Goal: Task Accomplishment & Management: Use online tool/utility

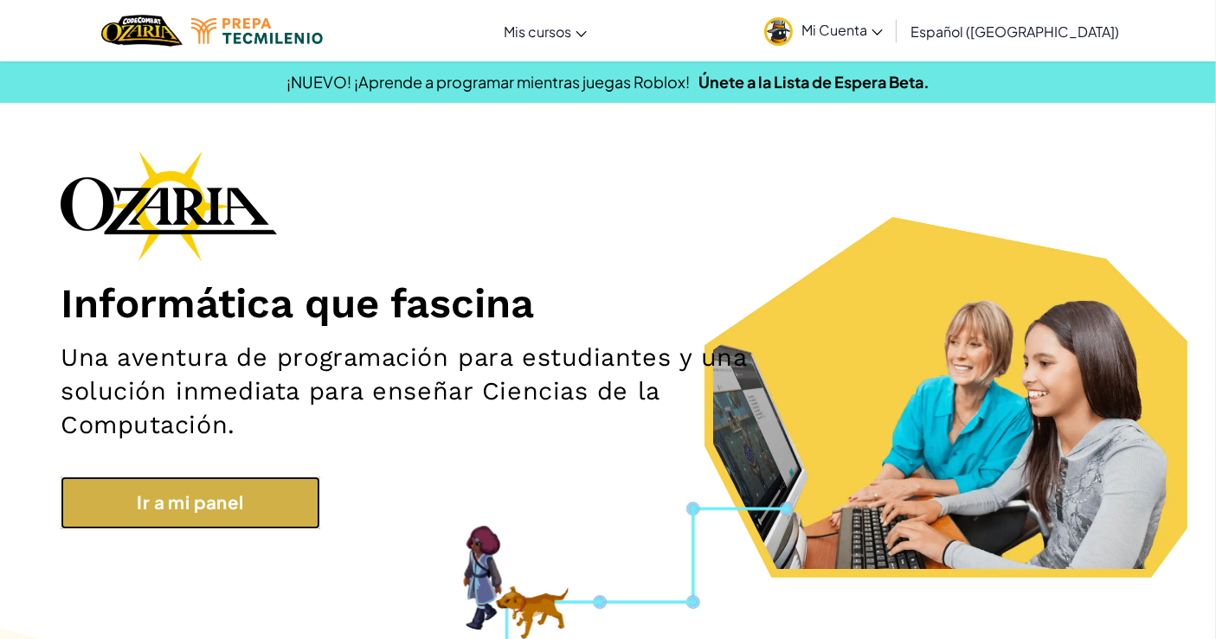
click at [266, 516] on link "Ir a mi panel" at bounding box center [191, 503] width 260 height 53
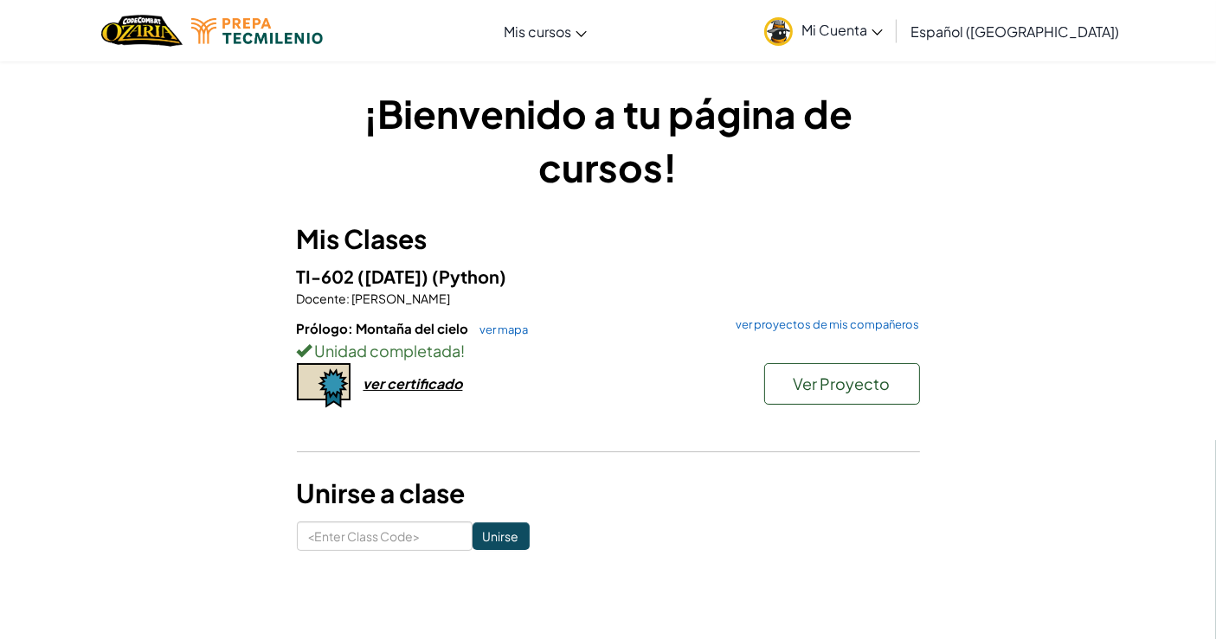
click at [462, 120] on h1 "¡Bienvenido a tu página de cursos!" at bounding box center [608, 140] width 623 height 107
click at [506, 327] on link "ver mapa" at bounding box center [500, 330] width 57 height 14
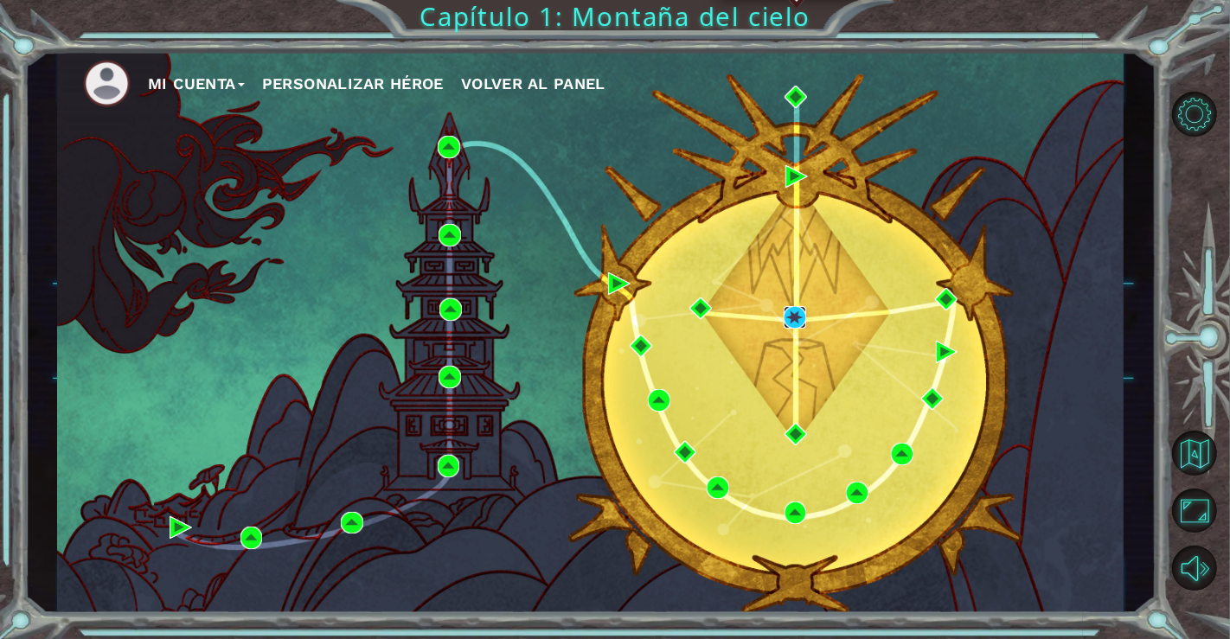
click at [793, 311] on img at bounding box center [795, 317] width 22 height 22
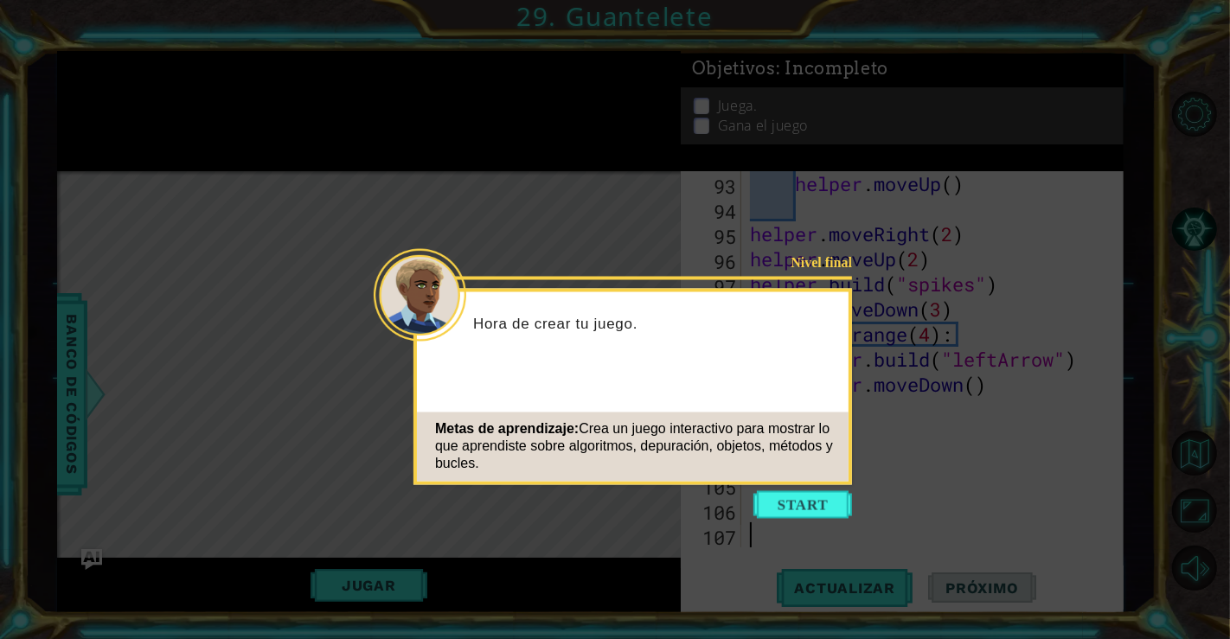
scroll to position [2383, 0]
click at [792, 494] on button "Start" at bounding box center [803, 505] width 99 height 28
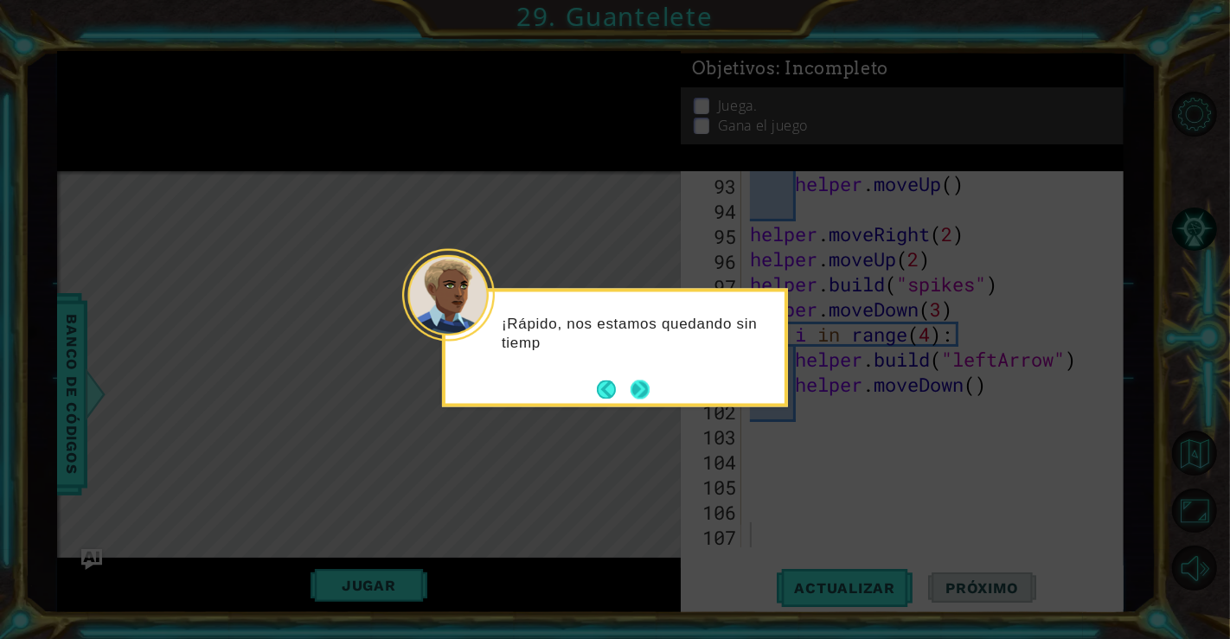
click at [645, 396] on button "Next" at bounding box center [640, 389] width 22 height 22
click at [645, 396] on button "Next" at bounding box center [641, 390] width 22 height 22
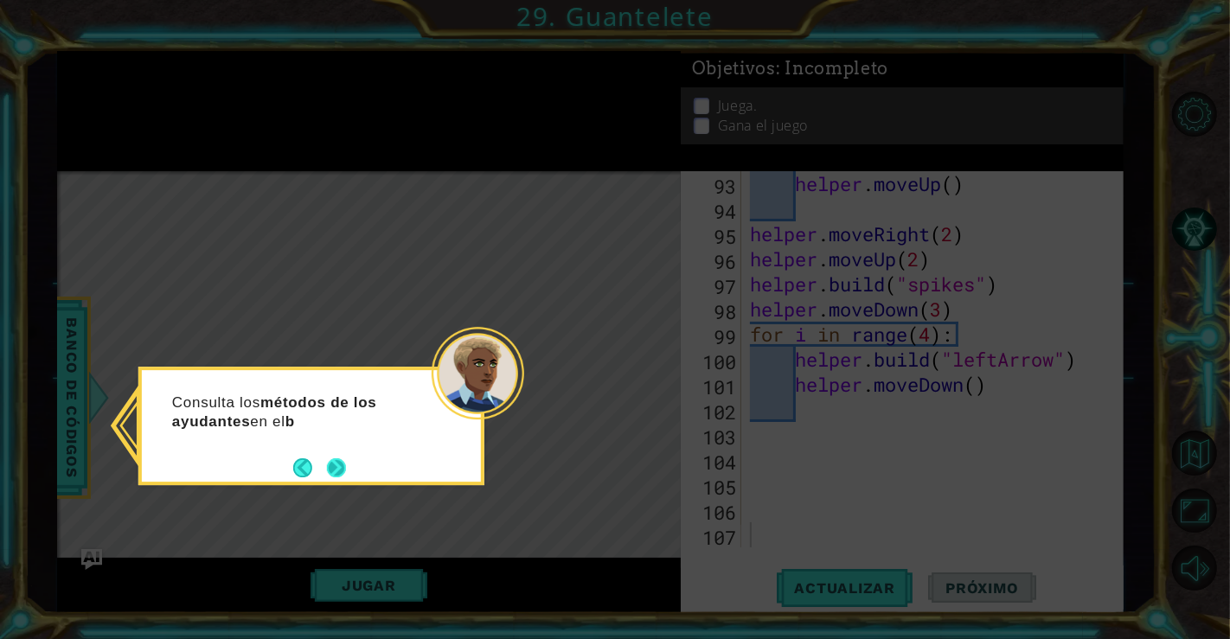
click at [333, 463] on button "Next" at bounding box center [336, 467] width 25 height 25
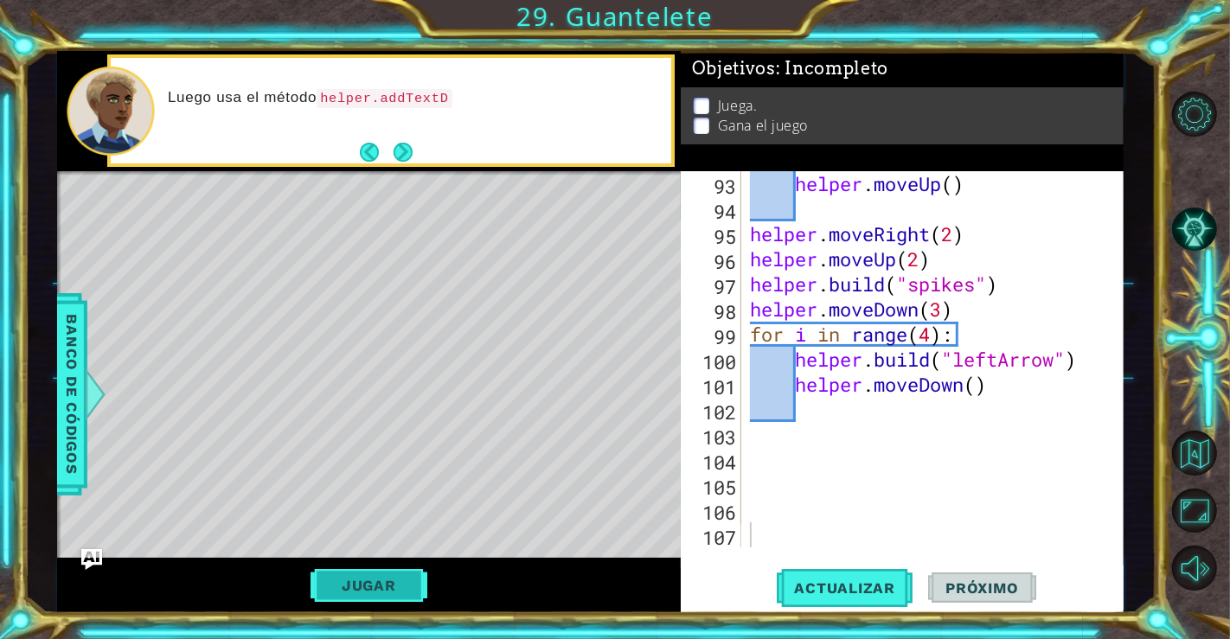
click at [393, 594] on button "Jugar" at bounding box center [369, 585] width 117 height 33
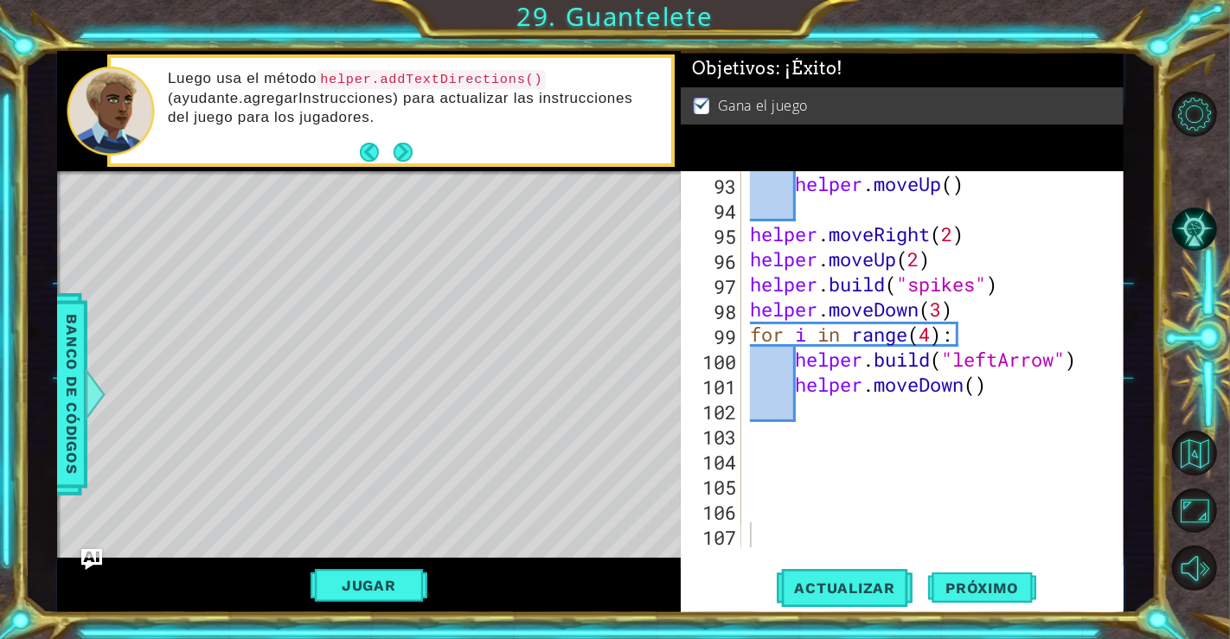
click at [394, 560] on div "Jugar" at bounding box center [369, 586] width 624 height 56
click at [388, 595] on button "Jugar" at bounding box center [369, 585] width 117 height 33
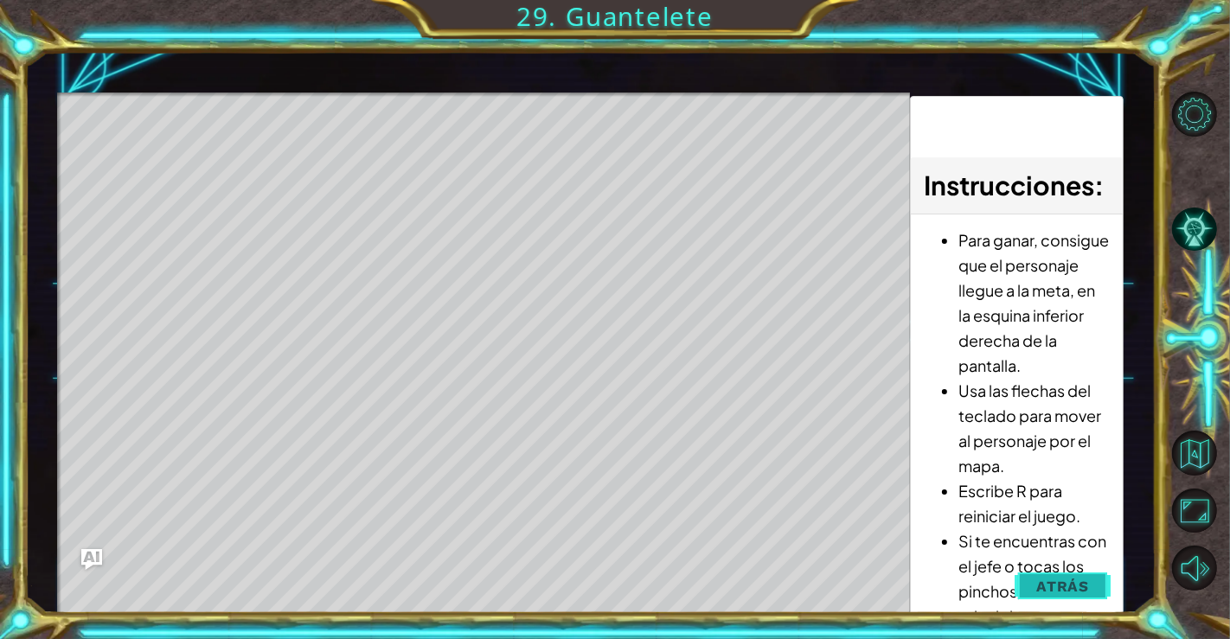
click at [1079, 593] on span "Atrás" at bounding box center [1062, 586] width 53 height 17
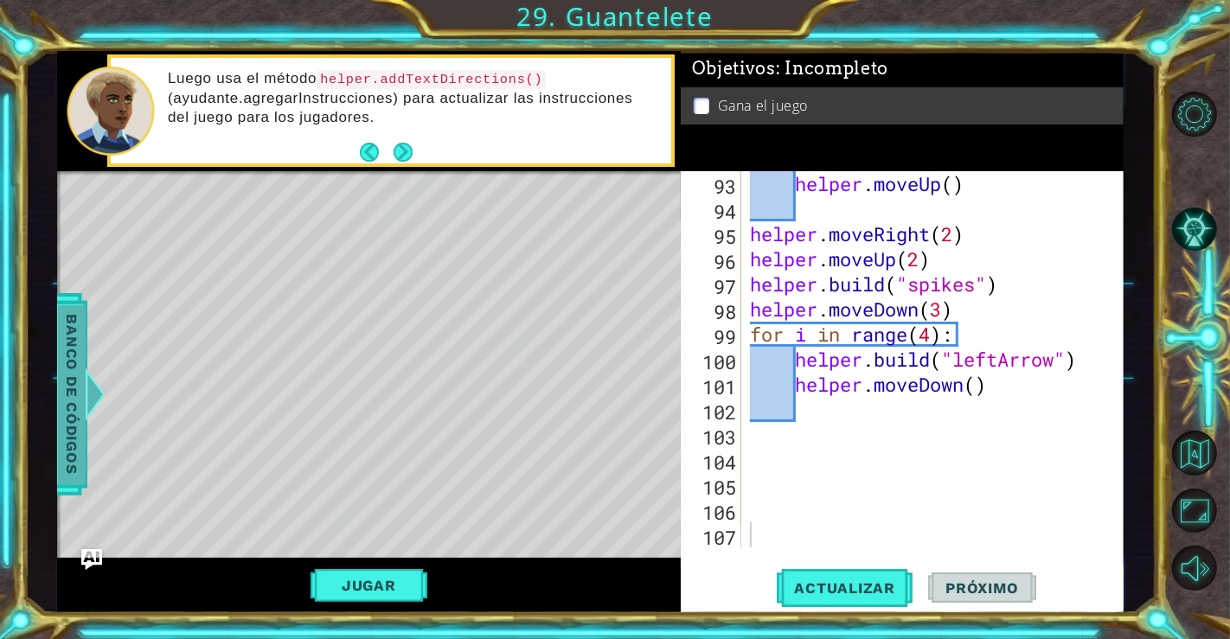
click at [85, 450] on span "Banco de códigos" at bounding box center [72, 394] width 28 height 179
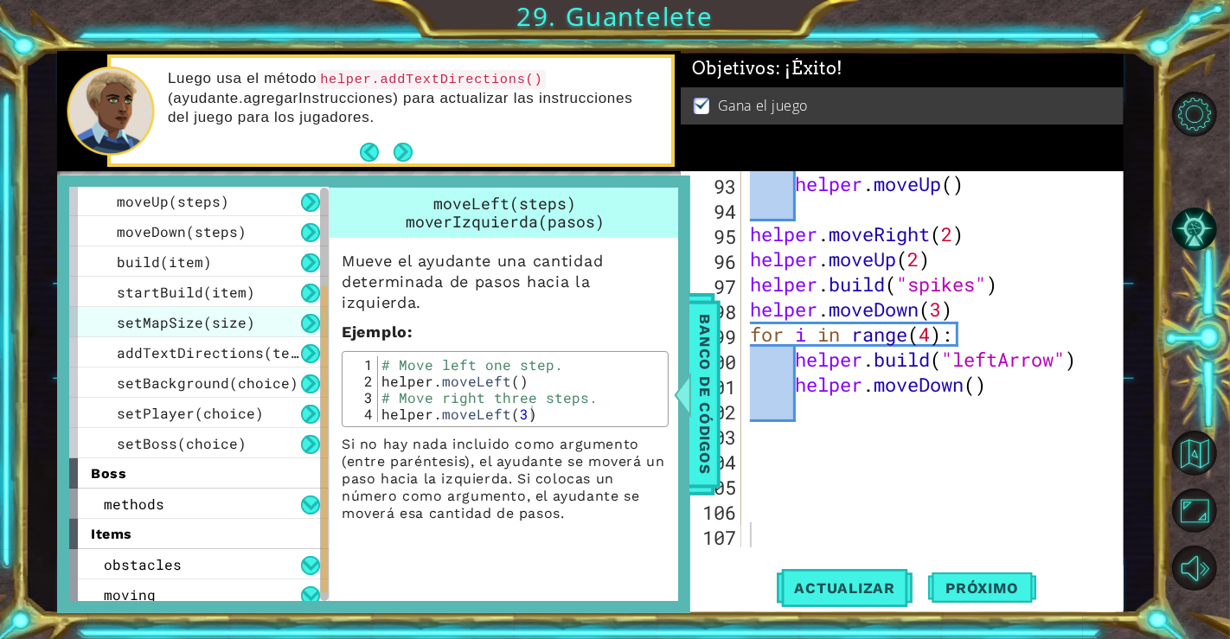
scroll to position [190, 0]
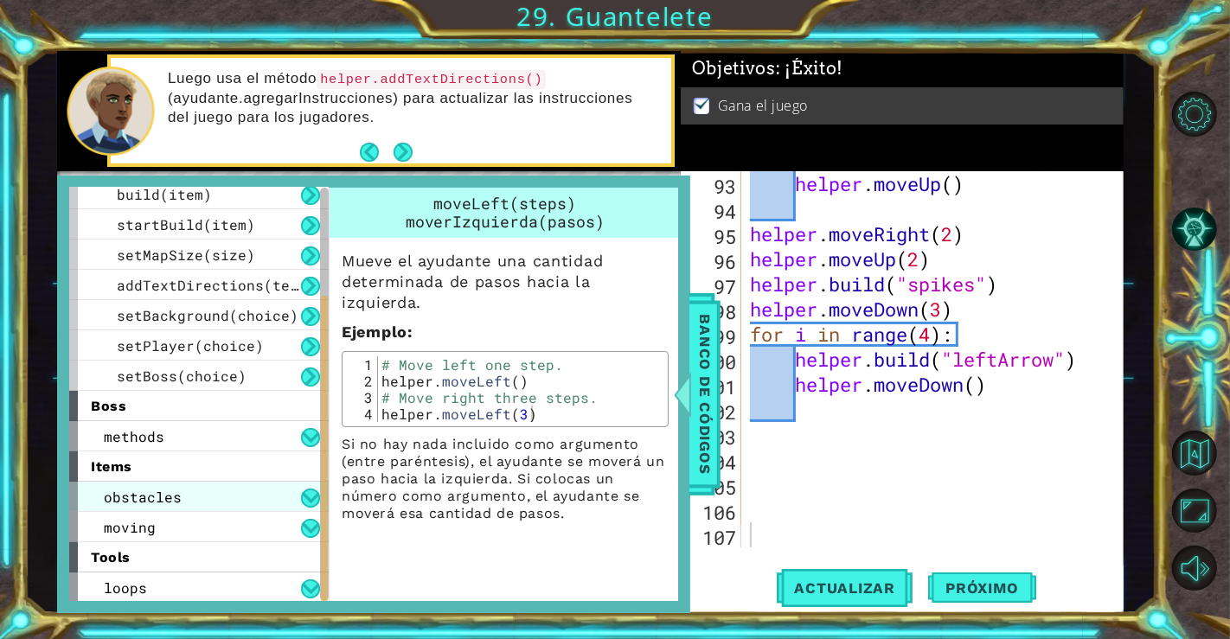
click at [220, 489] on div "obstacles" at bounding box center [199, 497] width 260 height 30
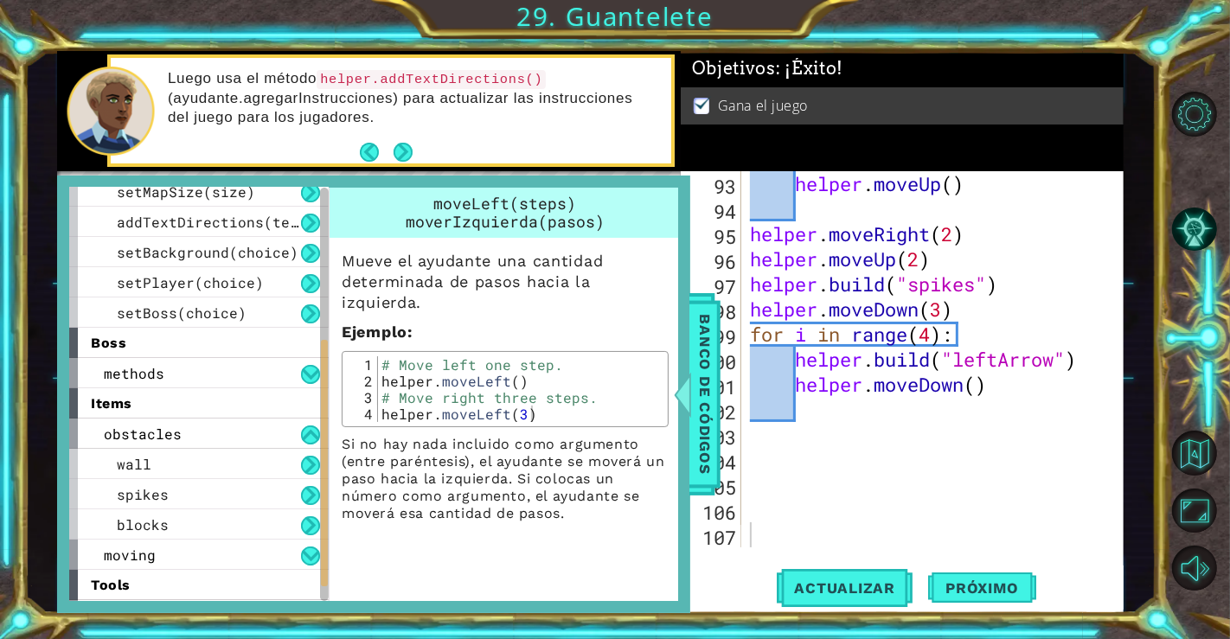
scroll to position [255, 0]
click at [212, 525] on div "blocks" at bounding box center [199, 523] width 260 height 30
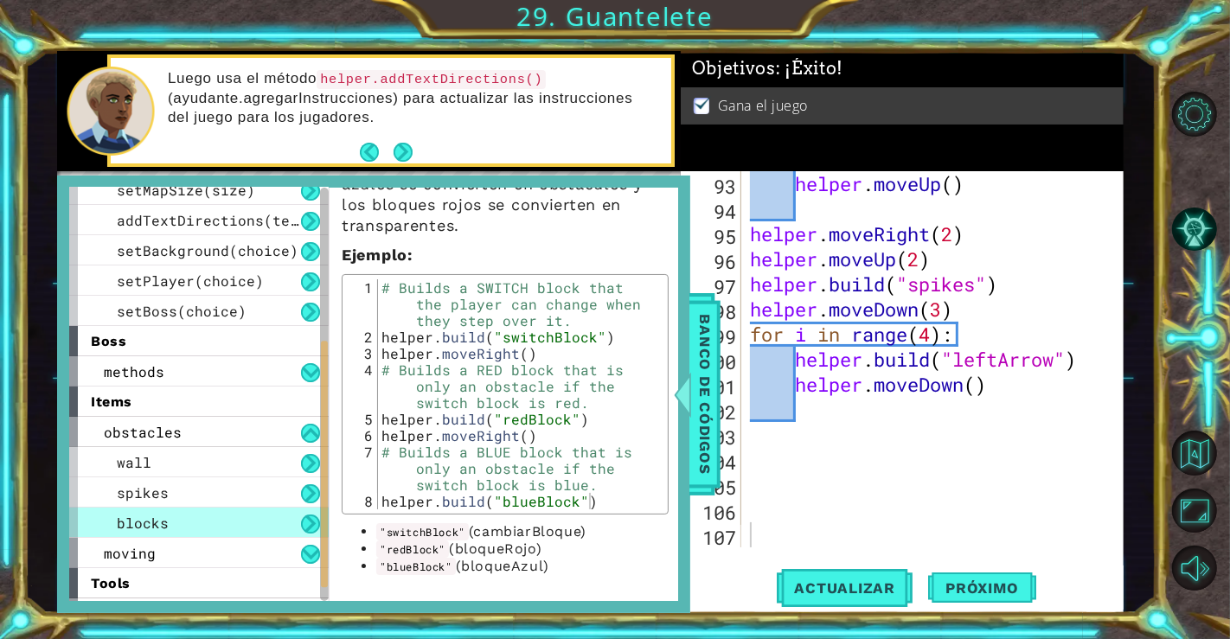
scroll to position [253, 0]
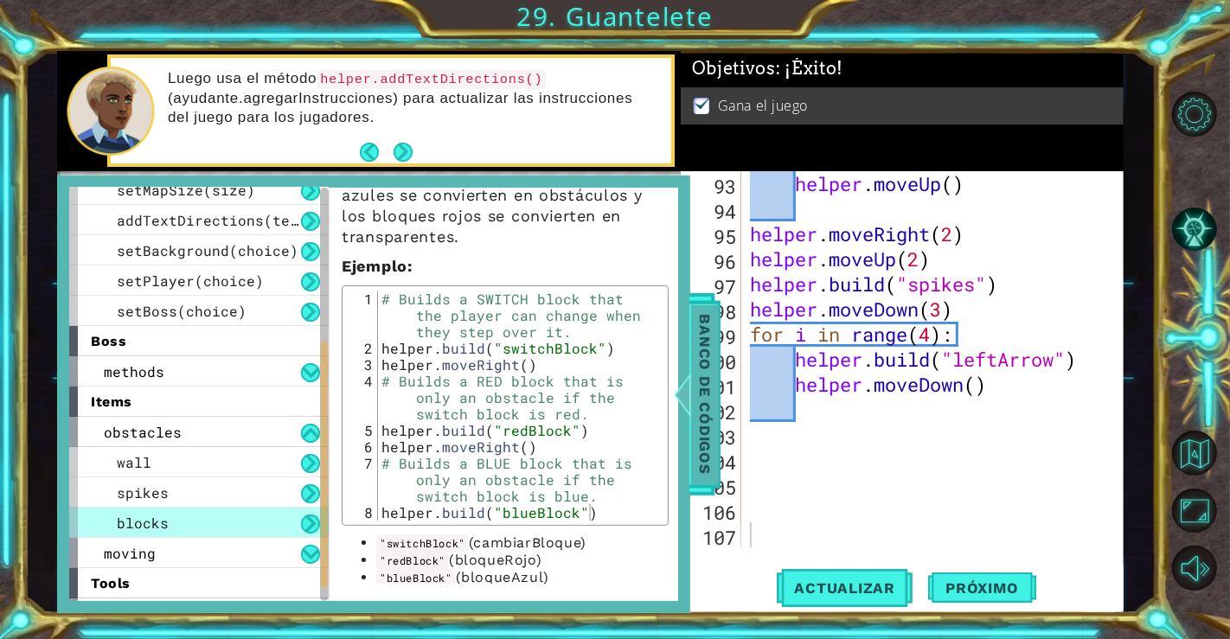
click at [701, 382] on span "Banco de códigos" at bounding box center [705, 394] width 28 height 179
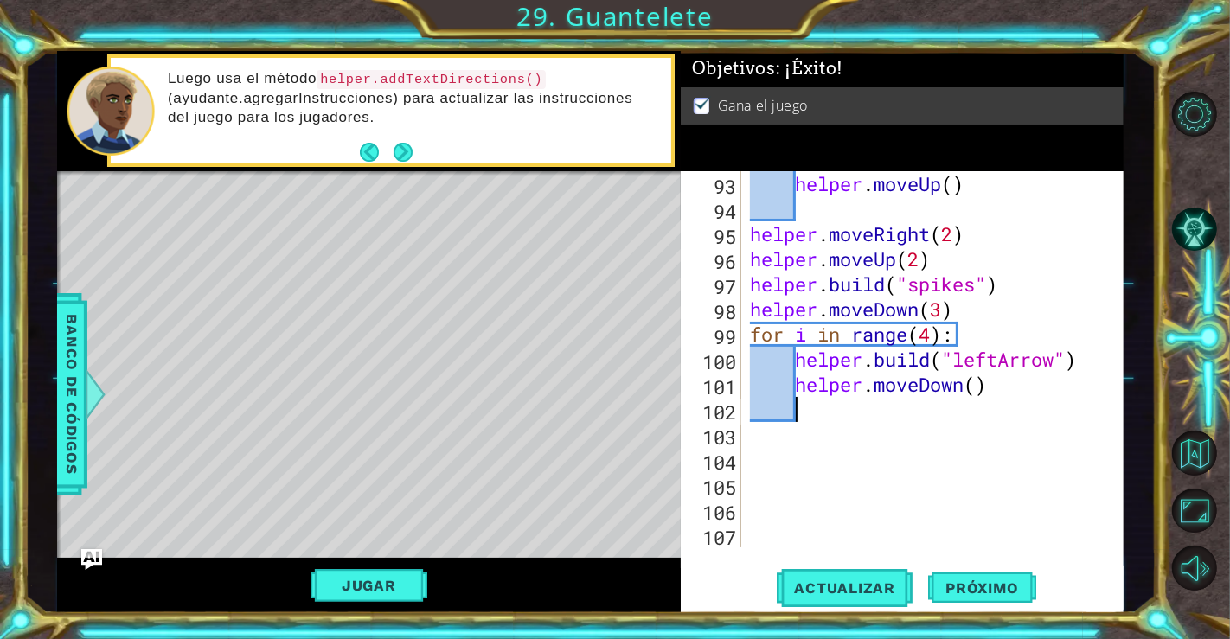
click at [845, 403] on div "helper . moveUp ( ) helper . moveRight ( 2 ) helper . moveUp ( 2 ) helper . bui…" at bounding box center [930, 384] width 367 height 427
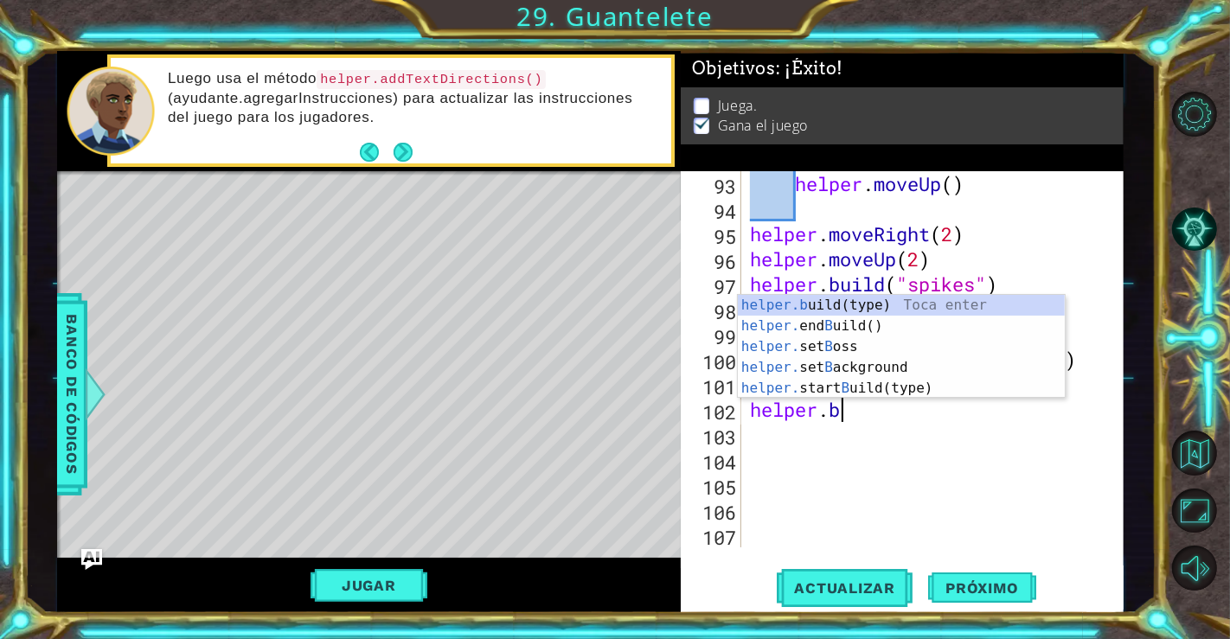
scroll to position [0, 0]
type textarea "h"
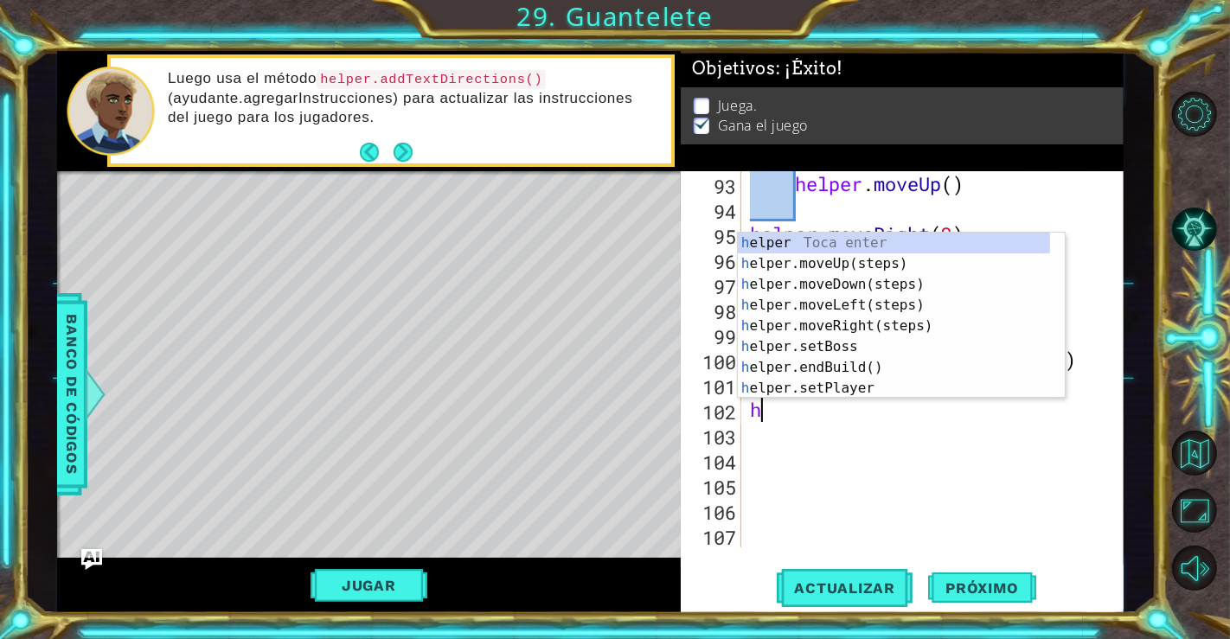
scroll to position [2358, 0]
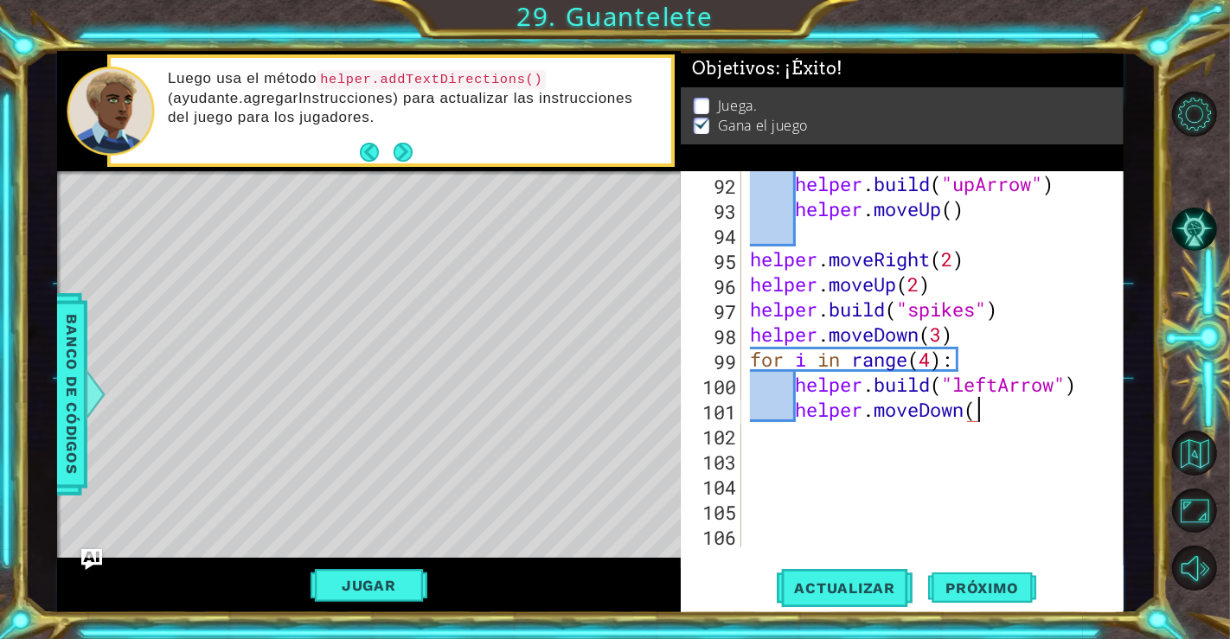
type textarea "helper.moveDown() [DOMAIN_NAME]"
click at [942, 480] on div "helper . build ( "upArrow" ) helper . moveUp ( ) helper . moveRight ( 2 ) helpe…" at bounding box center [930, 384] width 367 height 427
click at [914, 439] on div "helper . build ( "upArrow" ) helper . moveUp ( ) helper . moveRight ( 2 ) helpe…" at bounding box center [930, 384] width 367 height 427
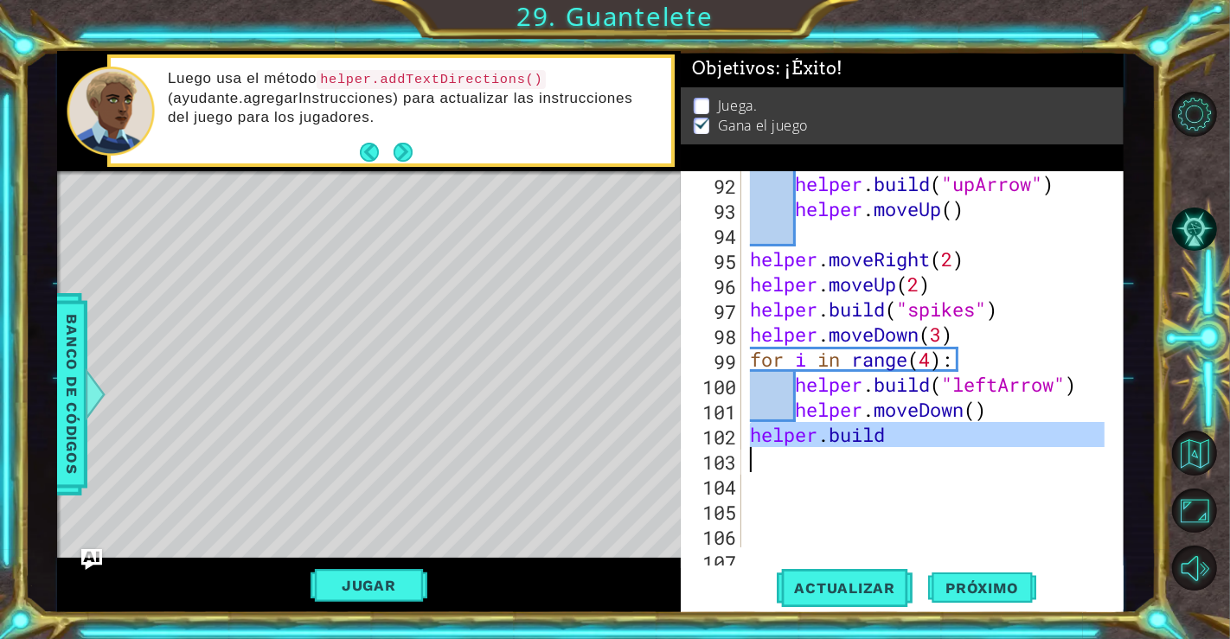
click at [914, 439] on div "helper . build ( "upArrow" ) helper . moveUp ( ) helper . moveRight ( 2 ) helpe…" at bounding box center [930, 384] width 367 height 427
type textarea "[DOMAIN_NAME]"
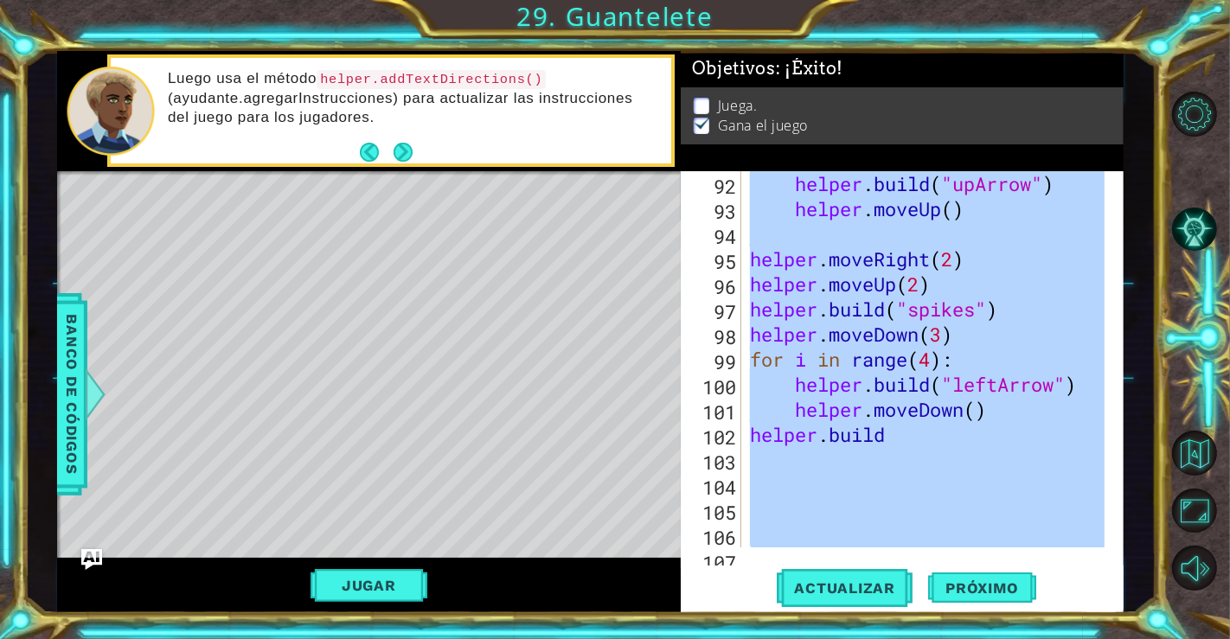
drag, startPoint x: 914, startPoint y: 439, endPoint x: 875, endPoint y: 449, distance: 40.3
click at [875, 449] on div "helper . build ( "upArrow" ) helper . moveUp ( ) helper . moveRight ( 2 ) helpe…" at bounding box center [930, 384] width 367 height 427
click at [875, 449] on div "helper . build ( "upArrow" ) helper . moveUp ( ) helper . moveRight ( 2 ) helpe…" at bounding box center [926, 359] width 358 height 376
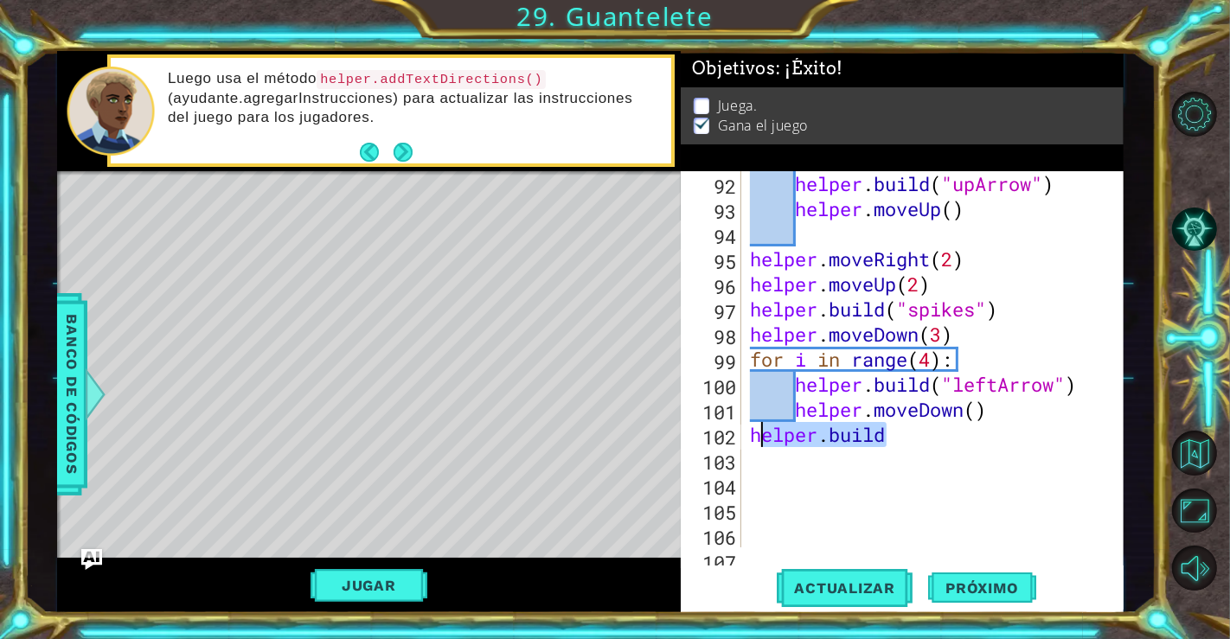
drag, startPoint x: 891, startPoint y: 441, endPoint x: 749, endPoint y: 440, distance: 141.9
click at [749, 440] on div "helper . build ( "upArrow" ) helper . moveUp ( ) helper . moveRight ( 2 ) helpe…" at bounding box center [930, 384] width 367 height 427
type textarea "[DOMAIN_NAME]"
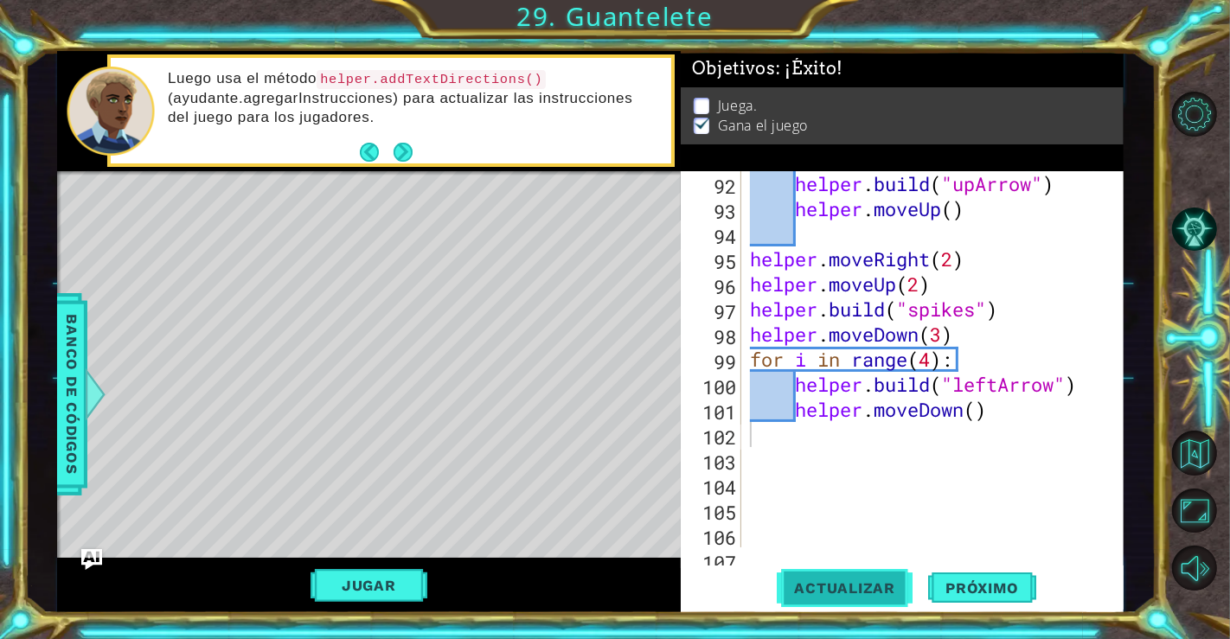
click at [855, 591] on span "Actualizar" at bounding box center [845, 588] width 136 height 17
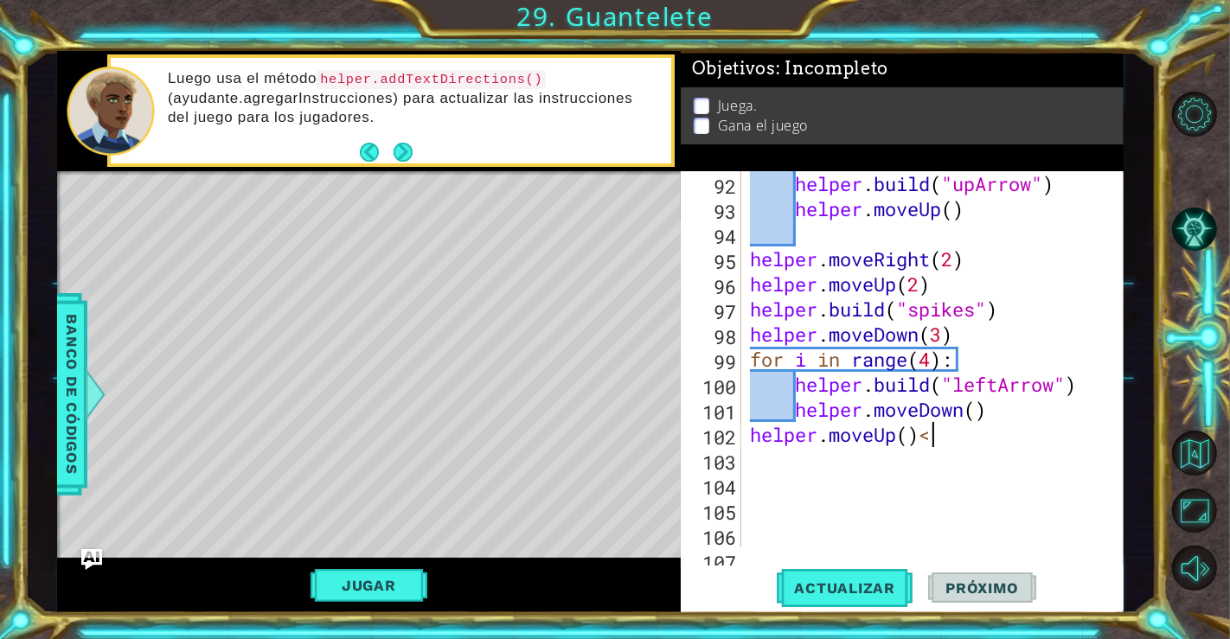
scroll to position [0, 7]
type textarea "helper.moveUp(6)"
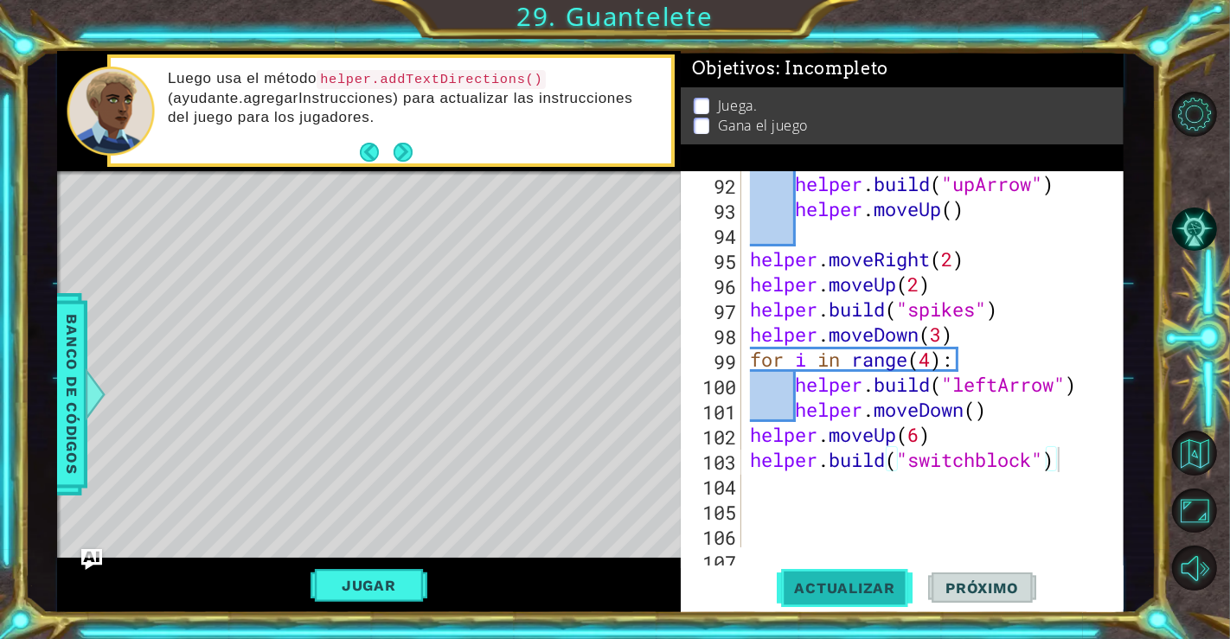
click at [845, 588] on span "Actualizar" at bounding box center [845, 588] width 136 height 17
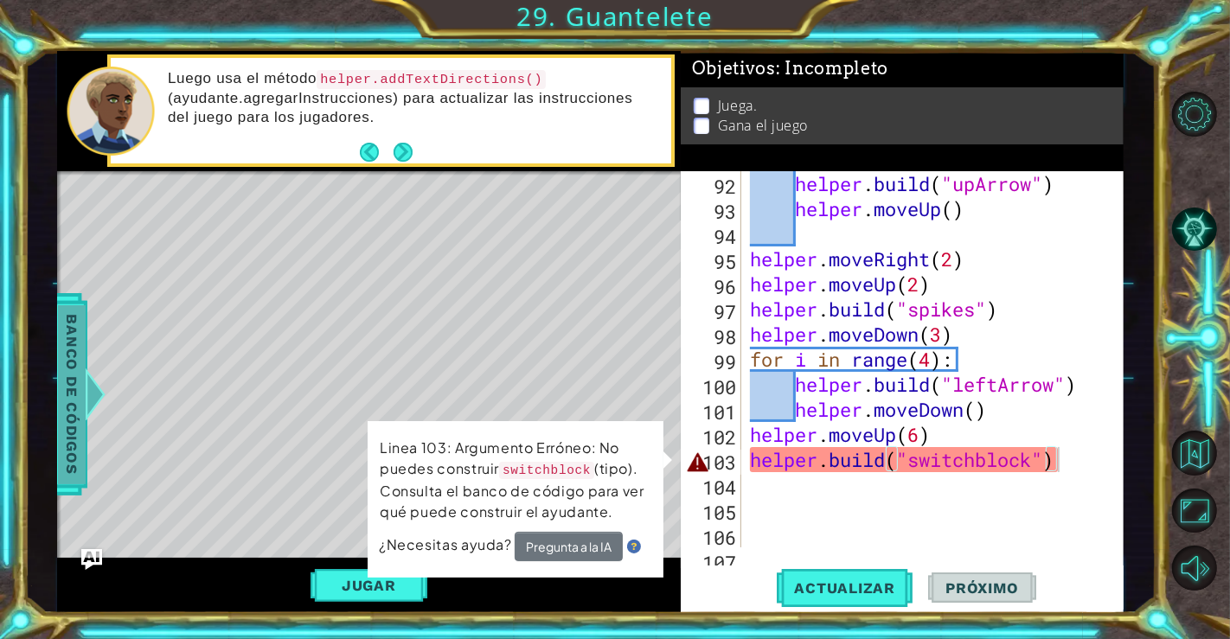
click at [85, 395] on div at bounding box center [96, 395] width 22 height 52
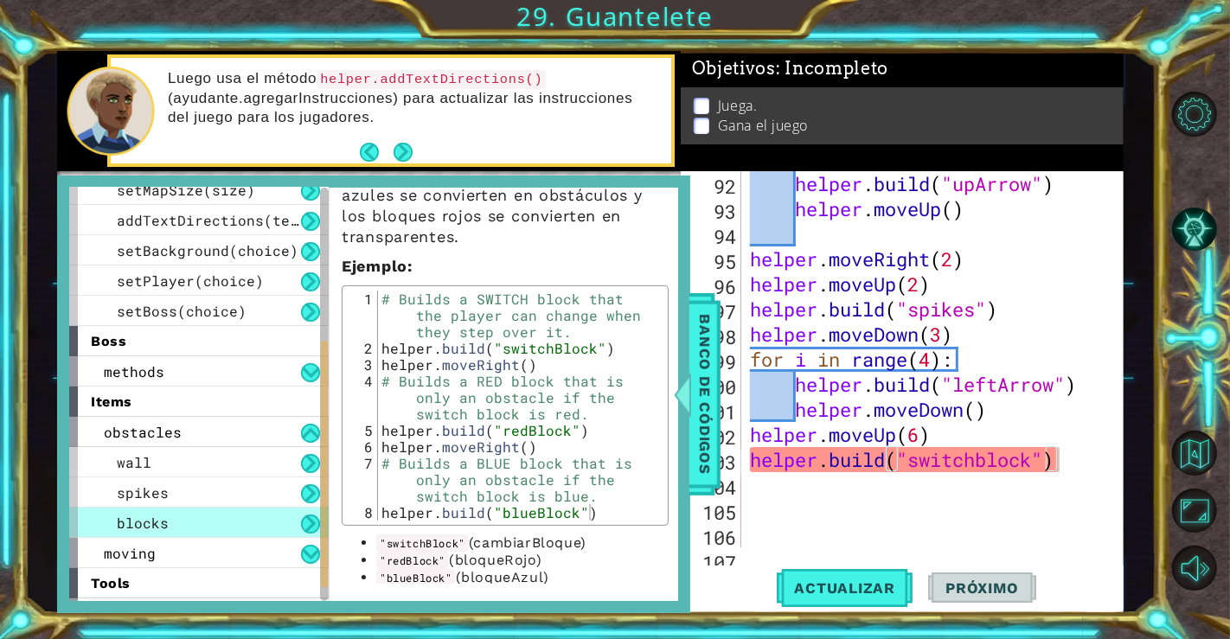
click at [722, 424] on div "101" at bounding box center [712, 412] width 57 height 25
click at [709, 423] on span "Banco de códigos" at bounding box center [705, 394] width 28 height 179
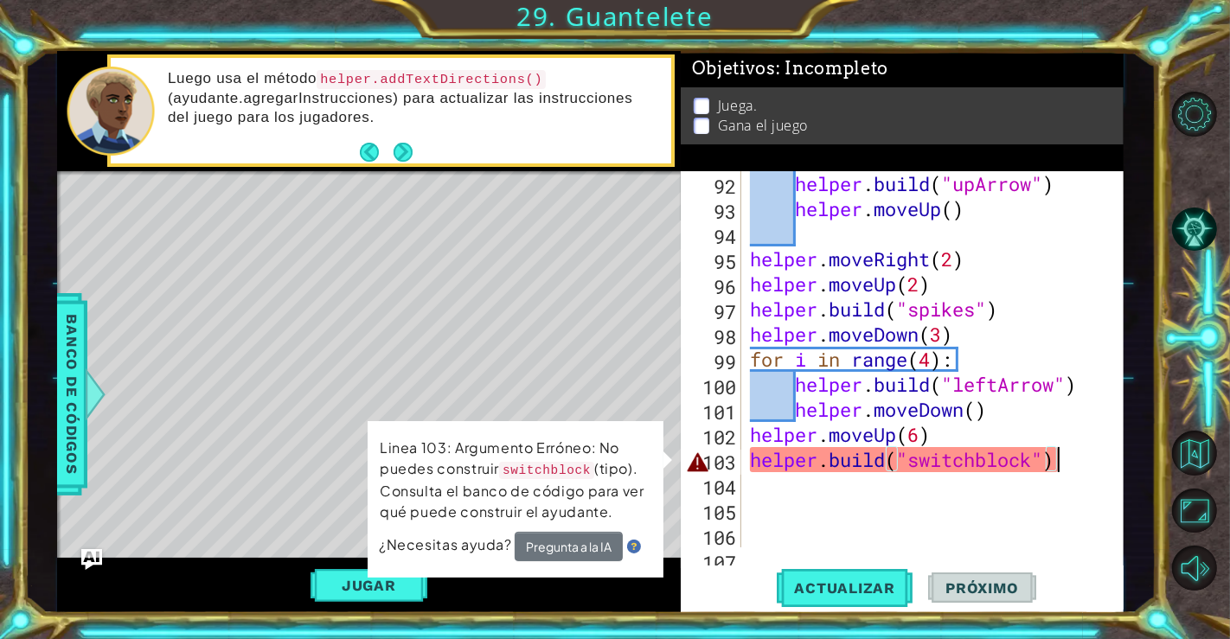
click at [1055, 465] on div "helper . build ( "upArrow" ) helper . moveUp ( ) helper . moveRight ( 2 ) helpe…" at bounding box center [930, 384] width 367 height 427
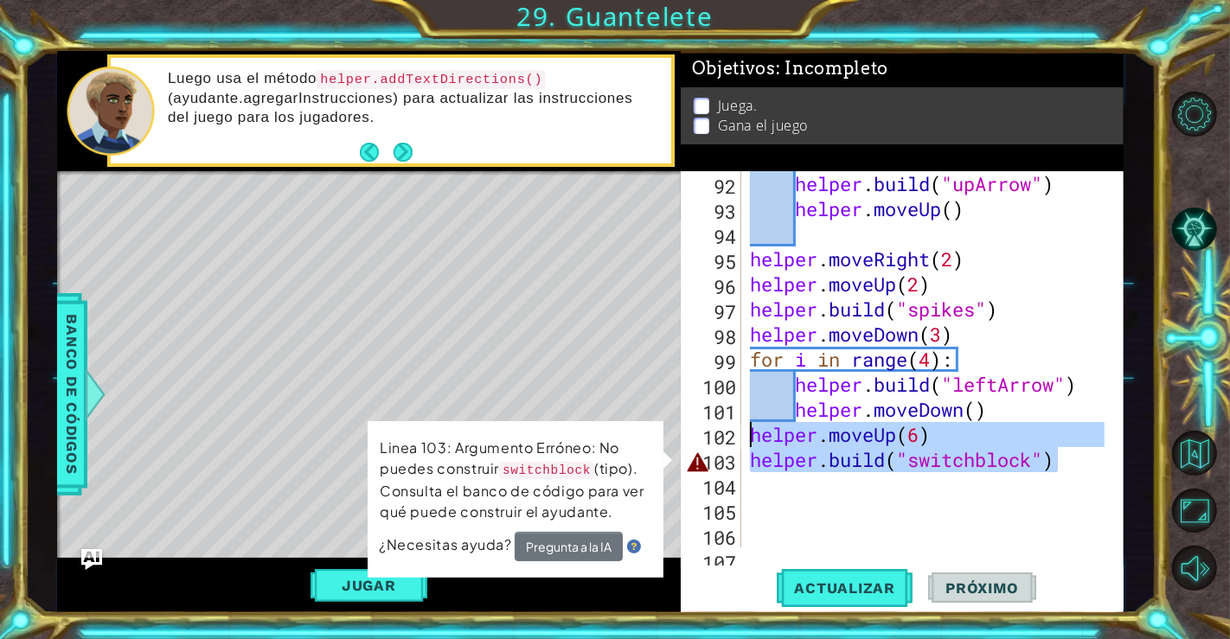
drag, startPoint x: 1055, startPoint y: 465, endPoint x: 751, endPoint y: 436, distance: 306.0
click at [751, 436] on div "helper . build ( "upArrow" ) helper . moveUp ( ) helper . moveRight ( 2 ) helpe…" at bounding box center [930, 384] width 367 height 427
type textarea "helper.moveUp(6) [DOMAIN_NAME]("switchblock")"
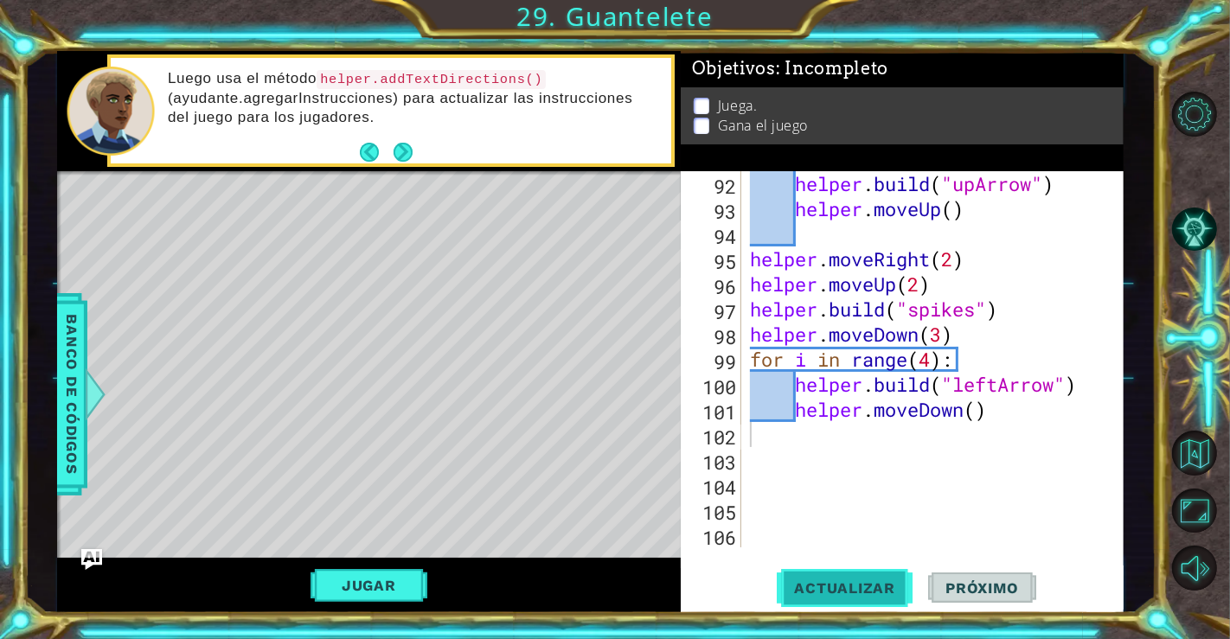
click at [840, 576] on button "Actualizar" at bounding box center [845, 588] width 136 height 44
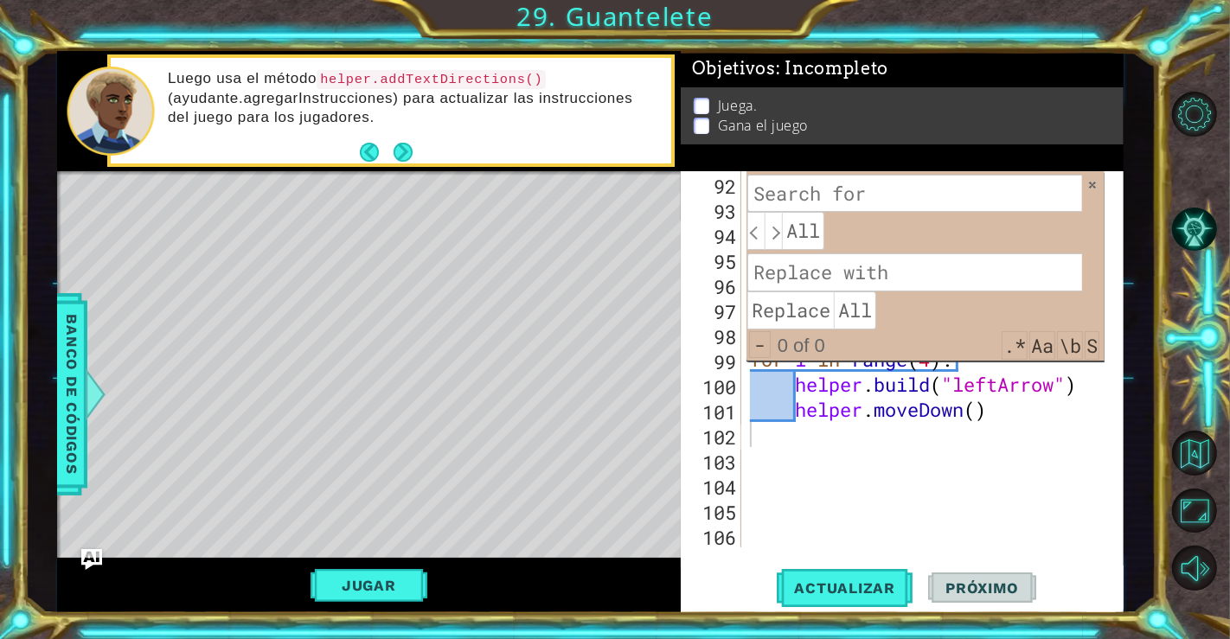
type textarea "helper.moveDown()"
click at [964, 414] on div "helper . build ( "upArrow" ) helper . moveUp ( ) helper . moveRight ( 2 ) helpe…" at bounding box center [930, 384] width 367 height 427
click at [854, 419] on div "helper . build ( "upArrow" ) helper . moveUp ( ) helper . moveRight ( 2 ) helpe…" at bounding box center [930, 384] width 367 height 427
click at [1094, 179] on span at bounding box center [1093, 185] width 12 height 12
